Goal: Transaction & Acquisition: Purchase product/service

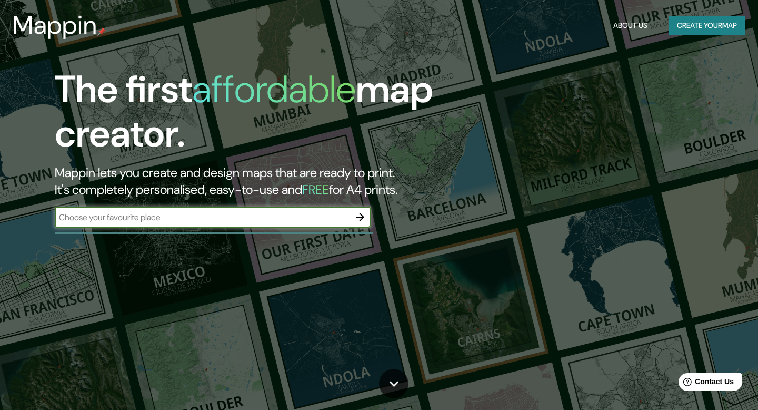
click at [114, 218] on input "text" at bounding box center [202, 217] width 295 height 12
type input "comuna 13"
click at [364, 215] on icon "button" at bounding box center [360, 217] width 13 height 13
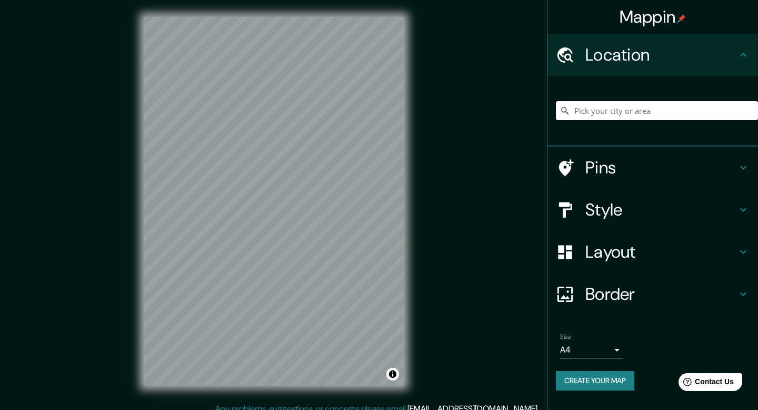
click at [626, 112] on input "Pick your city or area" at bounding box center [657, 110] width 202 height 19
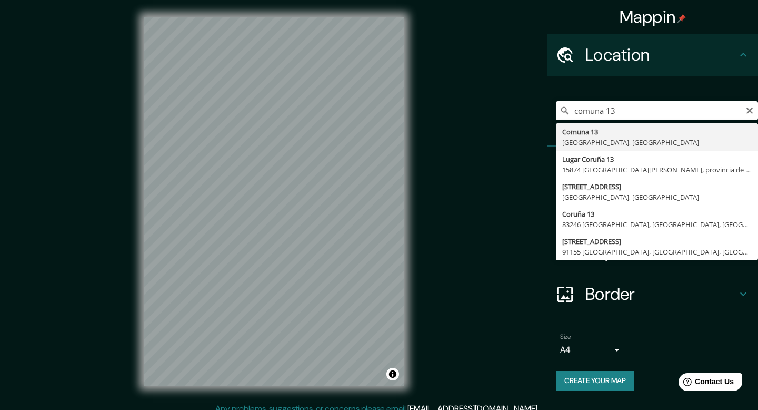
type input "Comuna 13, [GEOGRAPHIC_DATA], [GEOGRAPHIC_DATA]"
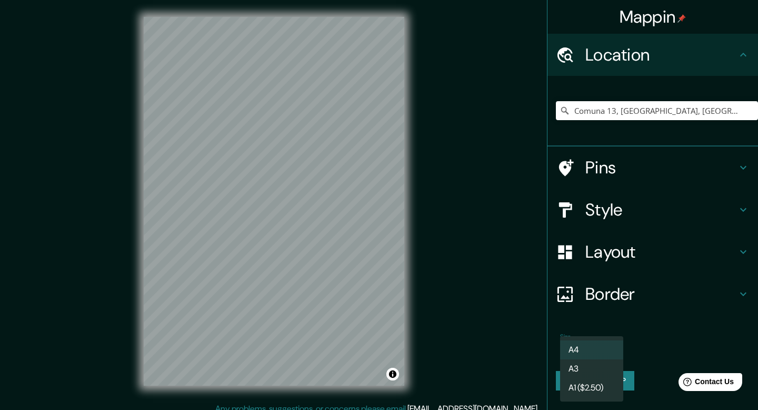
click at [613, 351] on body "Mappin Location [GEOGRAPHIC_DATA], [GEOGRAPHIC_DATA], [GEOGRAPHIC_DATA] [GEOGRA…" at bounding box center [379, 205] width 758 height 410
click at [613, 351] on li "A4" at bounding box center [591, 349] width 63 height 19
click at [603, 388] on button "Create your map" at bounding box center [595, 380] width 78 height 19
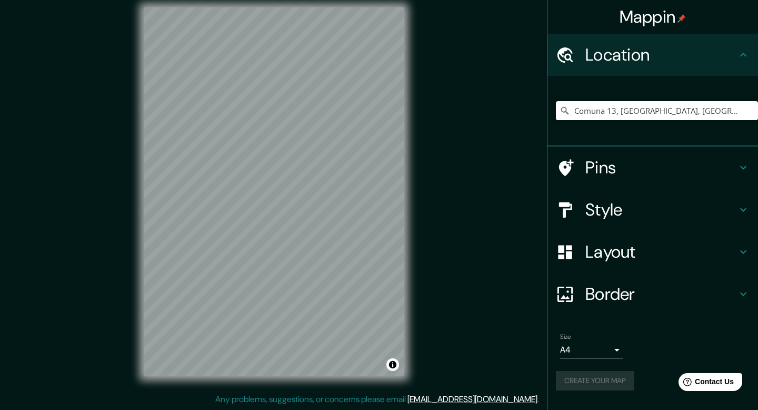
click at [598, 381] on div "Create your map" at bounding box center [653, 380] width 194 height 19
click at [598, 381] on button "Create your map" at bounding box center [595, 380] width 78 height 19
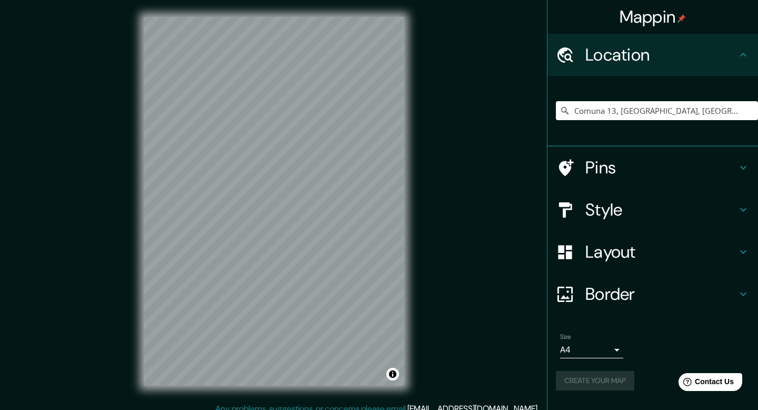
scroll to position [4, 0]
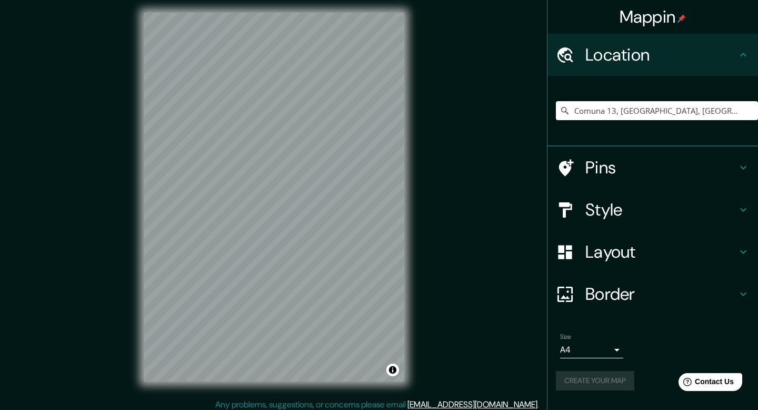
click at [738, 294] on icon at bounding box center [743, 294] width 13 height 13
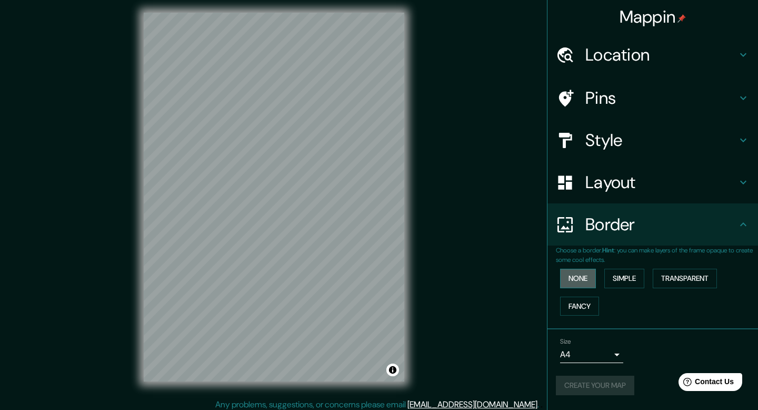
click at [577, 274] on button "None" at bounding box center [578, 278] width 36 height 19
click at [631, 272] on button "Simple" at bounding box center [625, 278] width 40 height 19
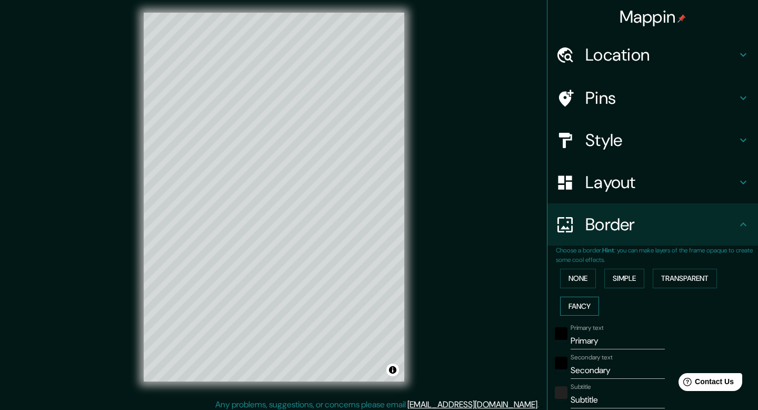
click at [585, 305] on button "Fancy" at bounding box center [579, 306] width 39 height 19
click at [572, 279] on button "None" at bounding box center [578, 278] width 36 height 19
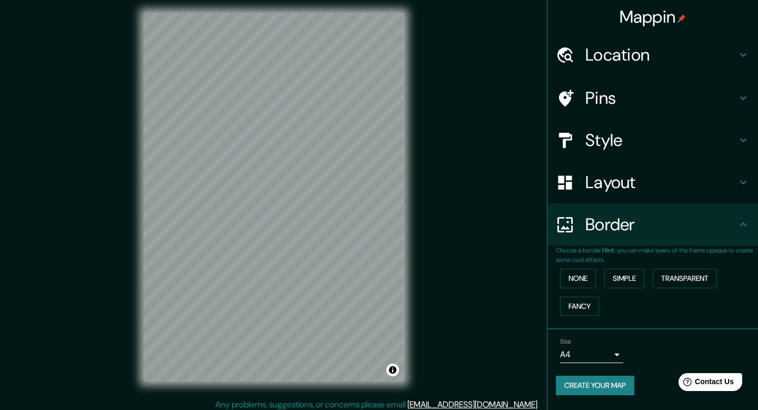
scroll to position [9, 0]
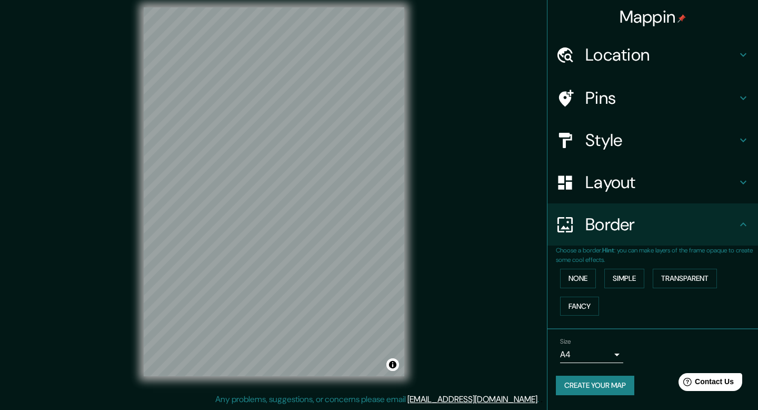
click at [623, 387] on button "Create your map" at bounding box center [595, 385] width 78 height 19
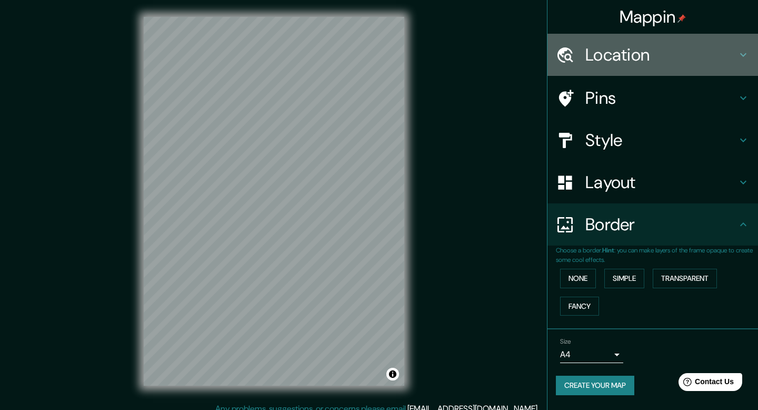
click at [662, 43] on div "Location" at bounding box center [653, 55] width 211 height 42
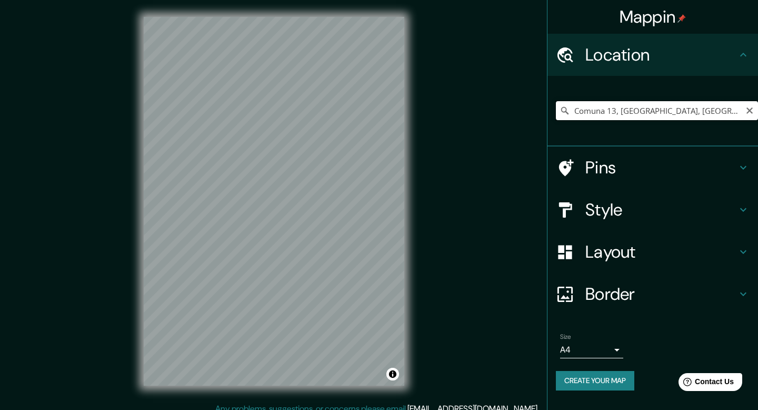
click at [636, 110] on input "Comuna 13, [GEOGRAPHIC_DATA], [GEOGRAPHIC_DATA]" at bounding box center [657, 110] width 202 height 19
